Goal: Navigation & Orientation: Understand site structure

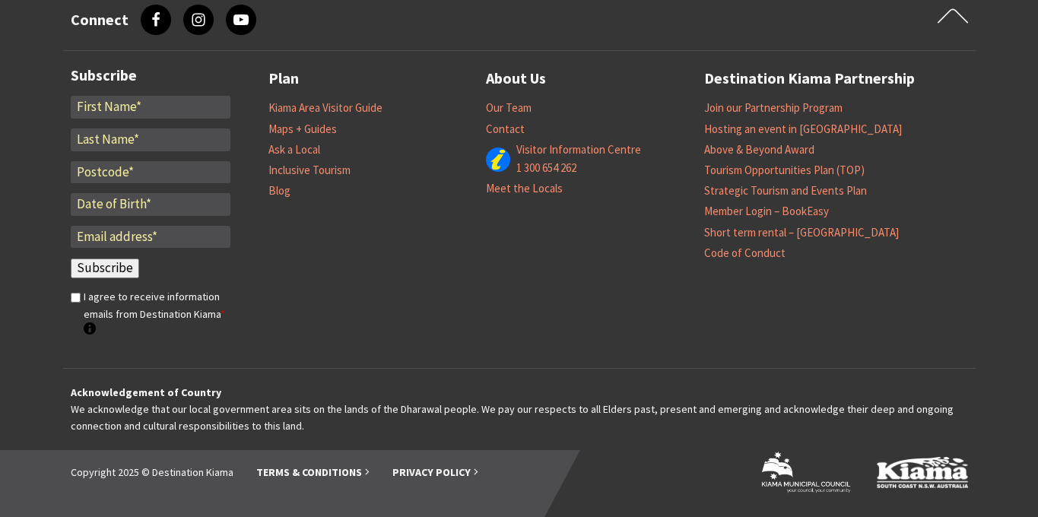
scroll to position [1671, 0]
